Goal: Task Accomplishment & Management: Manage account settings

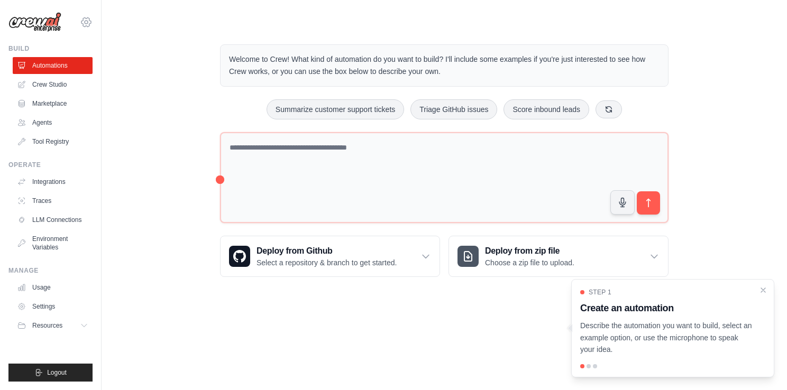
click at [81, 20] on icon at bounding box center [86, 22] width 13 height 13
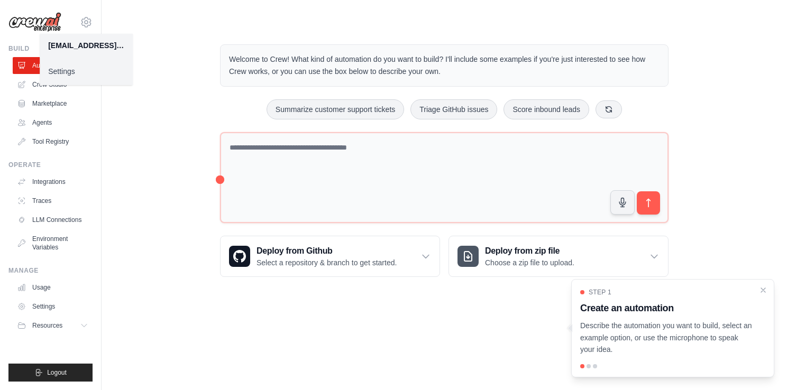
click at [72, 71] on link "Settings" at bounding box center [86, 71] width 93 height 19
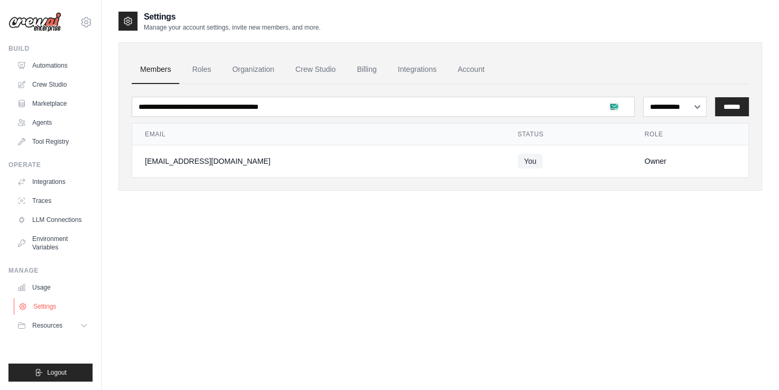
click at [68, 306] on link "Settings" at bounding box center [54, 306] width 80 height 17
click at [68, 306] on link "Settings" at bounding box center [53, 306] width 80 height 17
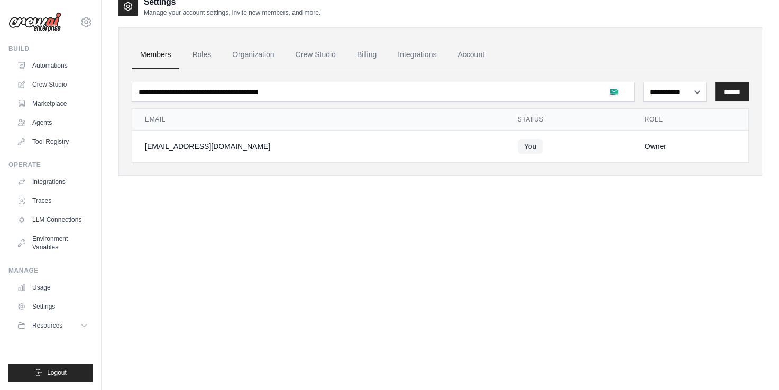
scroll to position [15, 0]
click at [41, 20] on img at bounding box center [34, 22] width 53 height 20
click at [466, 56] on link "Account" at bounding box center [471, 54] width 44 height 29
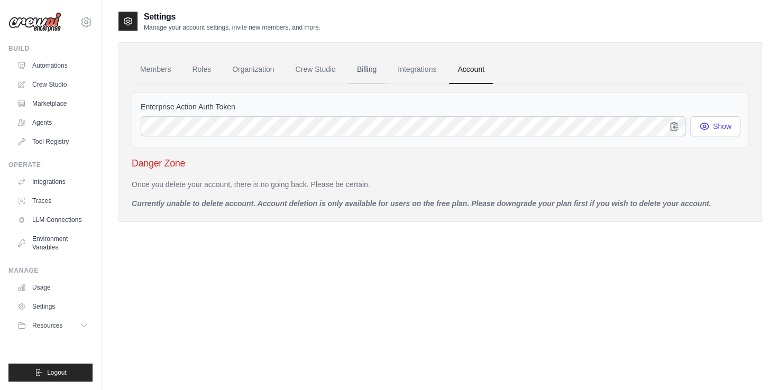
click at [363, 70] on link "Billing" at bounding box center [367, 70] width 37 height 29
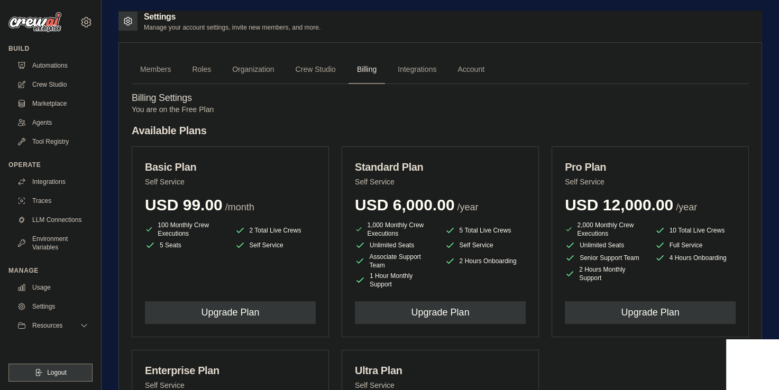
click at [481, 29] on div "Settings Manage your account settings, invite new members, and more." at bounding box center [440, 21] width 644 height 21
